Goal: Check status: Check status

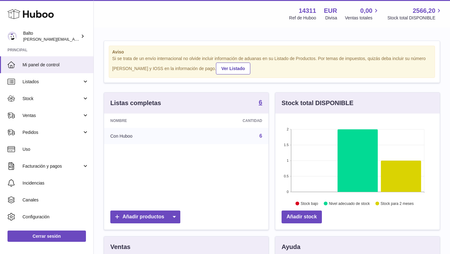
scroll to position [98, 164]
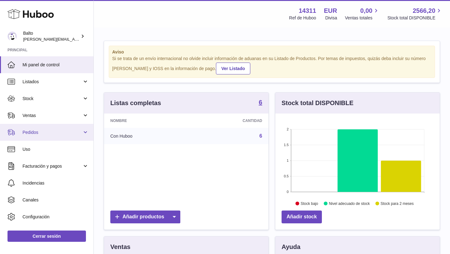
click at [35, 133] on span "Pedidos" at bounding box center [53, 132] width 60 height 6
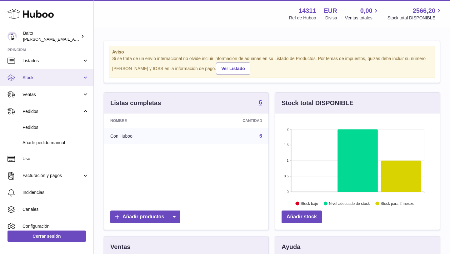
scroll to position [1, 0]
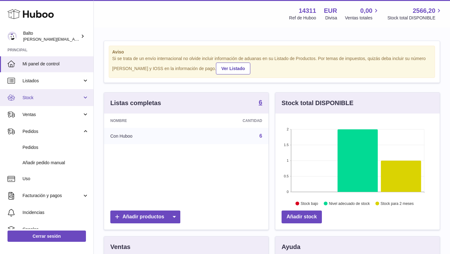
click at [52, 104] on link "Stock" at bounding box center [46, 97] width 93 height 17
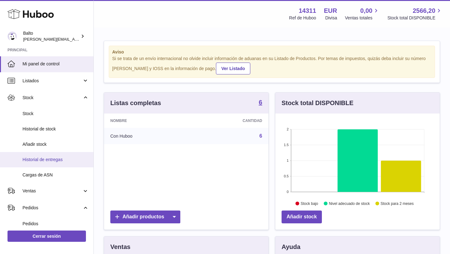
click at [54, 163] on link "Historial de entregas" at bounding box center [46, 159] width 93 height 15
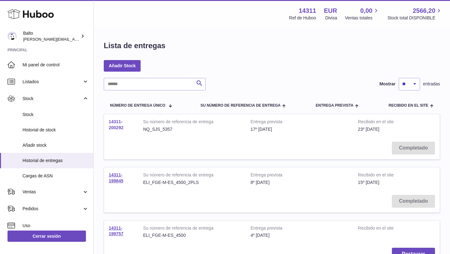
click at [113, 126] on link "14311-200292" at bounding box center [116, 124] width 15 height 11
click at [116, 180] on link "14311-199845" at bounding box center [116, 177] width 15 height 11
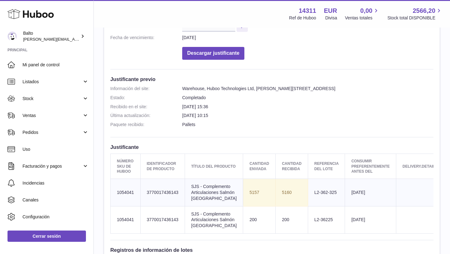
scroll to position [119, 0]
